Goal: Go to known website: Access a specific website the user already knows

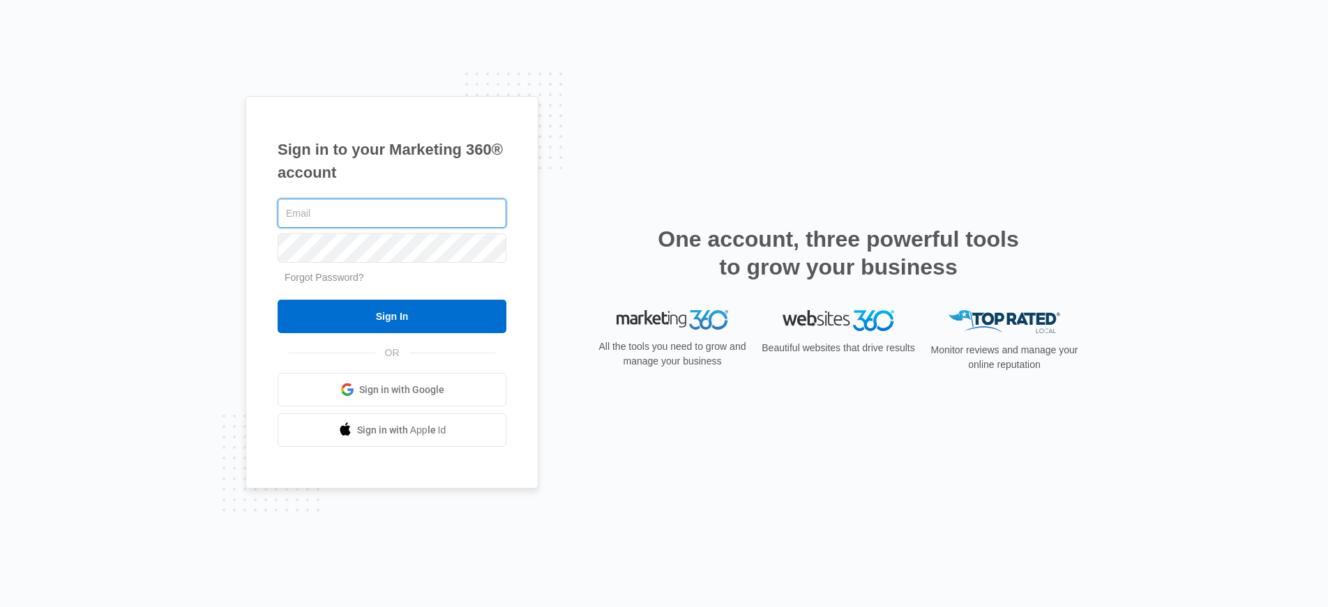
click at [310, 214] on input "text" at bounding box center [392, 213] width 229 height 29
type input "[PERSON_NAME][EMAIL_ADDRESS][PERSON_NAME][DOMAIN_NAME]"
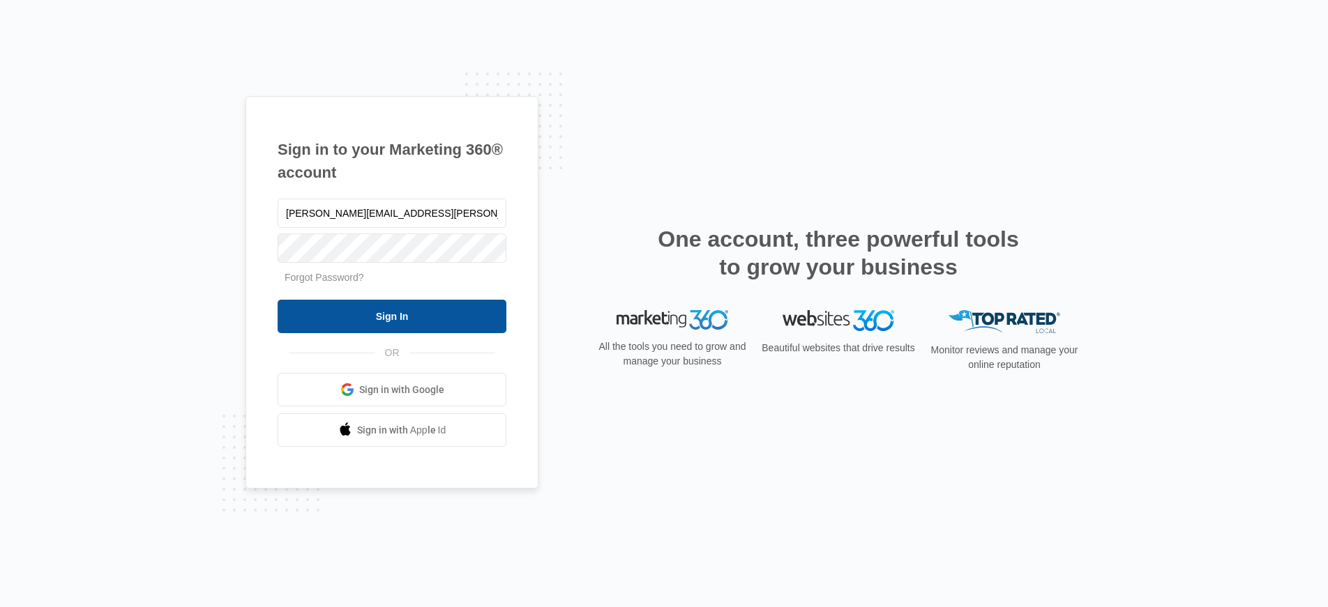
click at [356, 322] on input "Sign In" at bounding box center [392, 316] width 229 height 33
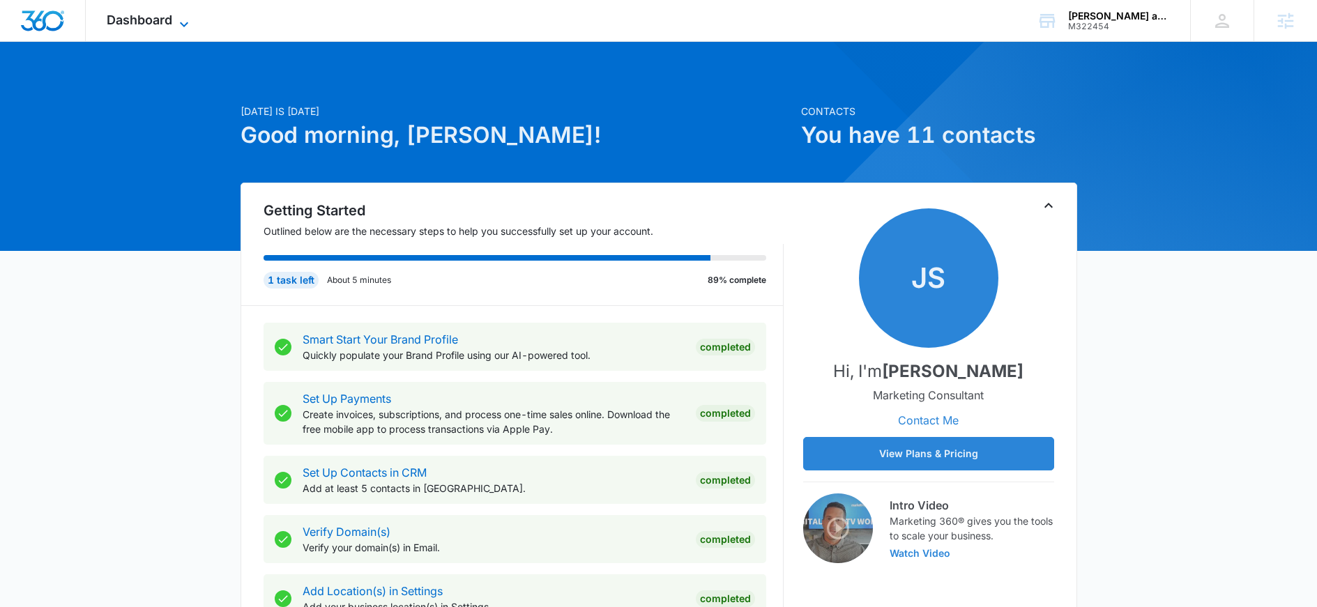
click at [134, 25] on span "Dashboard" at bounding box center [140, 20] width 66 height 15
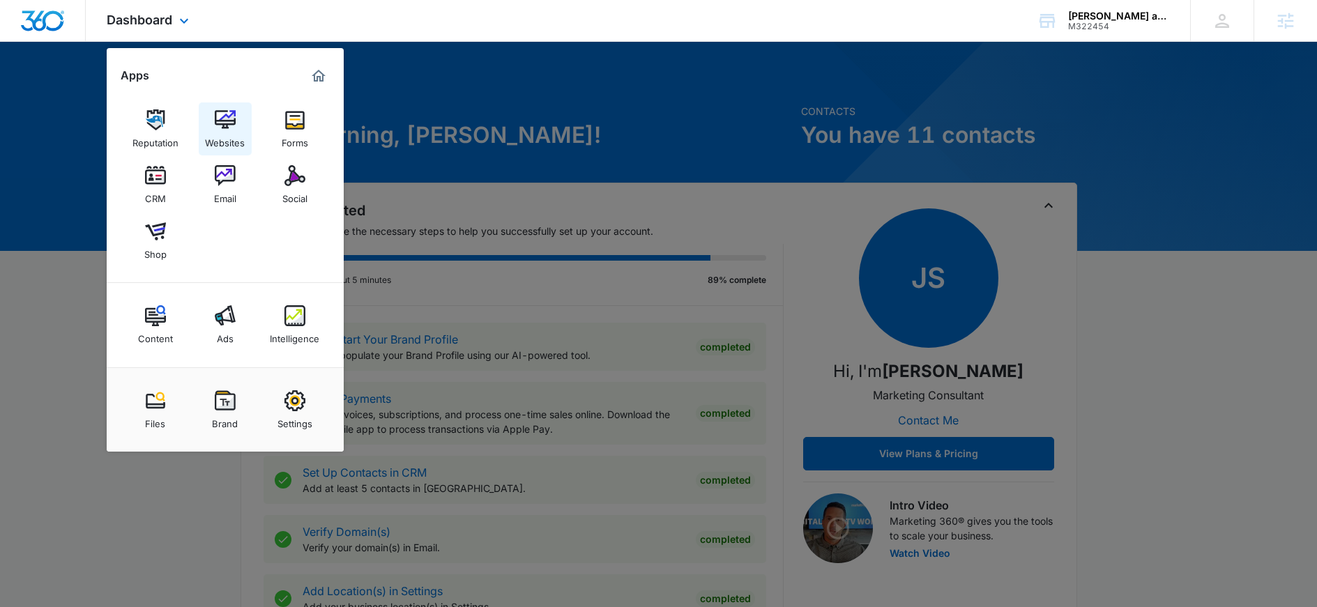
click at [225, 121] on img at bounding box center [225, 120] width 21 height 21
